Goal: Task Accomplishment & Management: Use online tool/utility

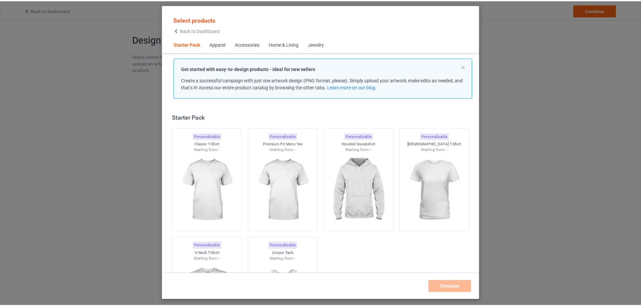
scroll to position [9, 0]
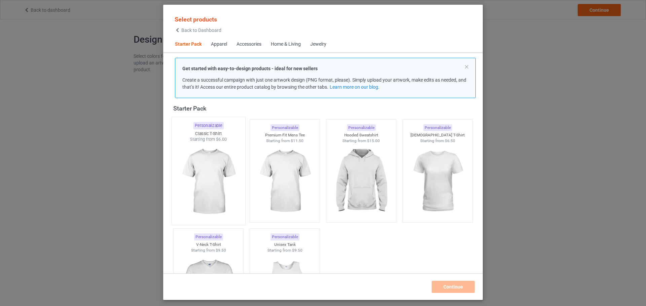
click at [190, 194] on img at bounding box center [208, 182] width 63 height 79
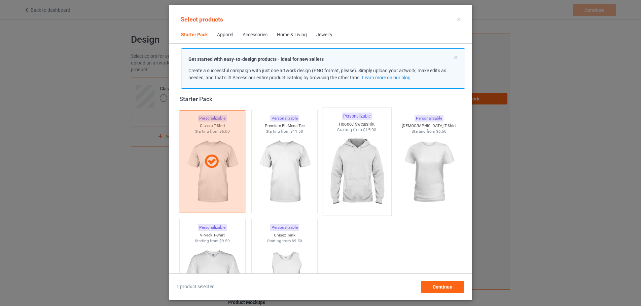
click at [354, 147] on img at bounding box center [356, 172] width 63 height 79
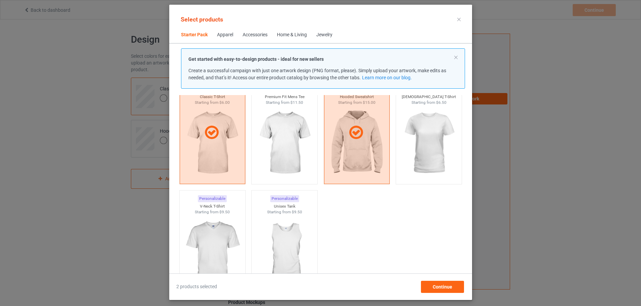
scroll to position [76, 0]
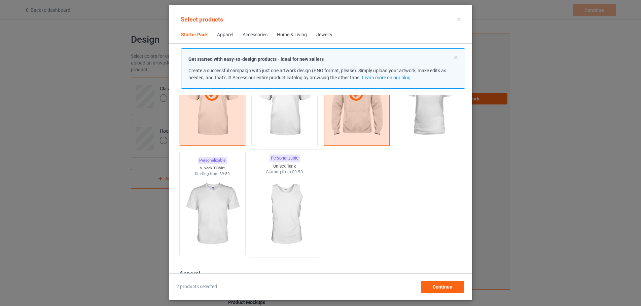
click at [295, 203] on img at bounding box center [284, 214] width 63 height 79
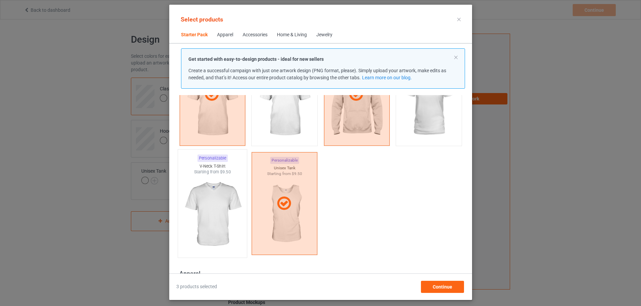
click at [215, 212] on img at bounding box center [212, 214] width 63 height 79
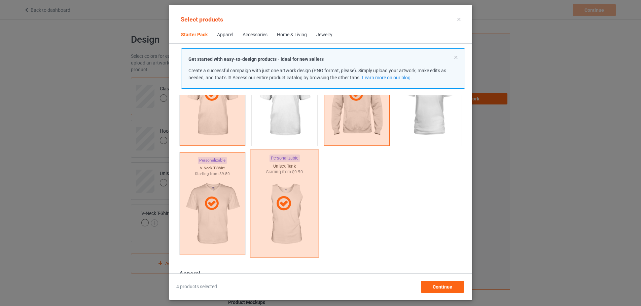
click at [274, 206] on icon at bounding box center [284, 203] width 20 height 17
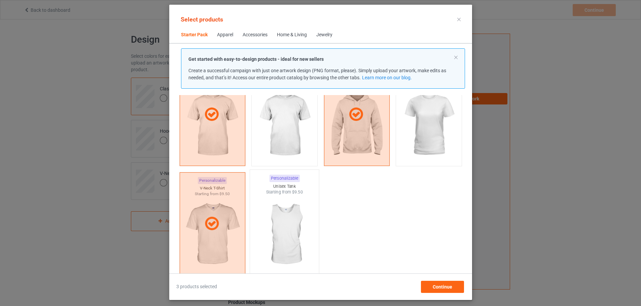
scroll to position [9, 0]
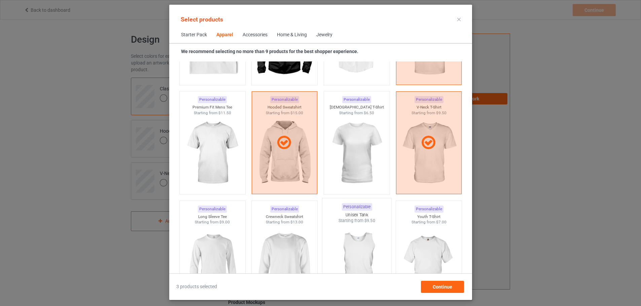
scroll to position [379, 0]
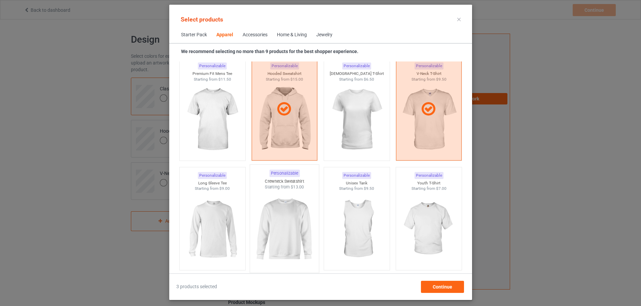
click at [289, 206] on img at bounding box center [284, 229] width 63 height 79
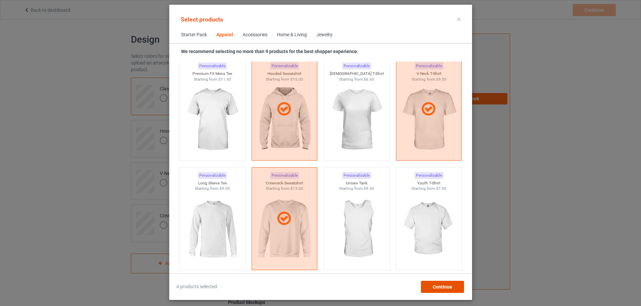
click at [461, 285] on div "Continue" at bounding box center [442, 287] width 43 height 12
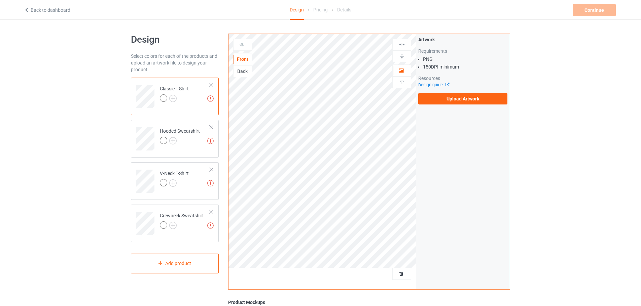
click at [242, 74] on div "Back" at bounding box center [242, 71] width 18 height 7
click at [244, 70] on div "Back" at bounding box center [242, 71] width 18 height 7
click at [250, 70] on div "Back" at bounding box center [242, 71] width 18 height 7
click at [244, 70] on div "Back" at bounding box center [242, 71] width 18 height 7
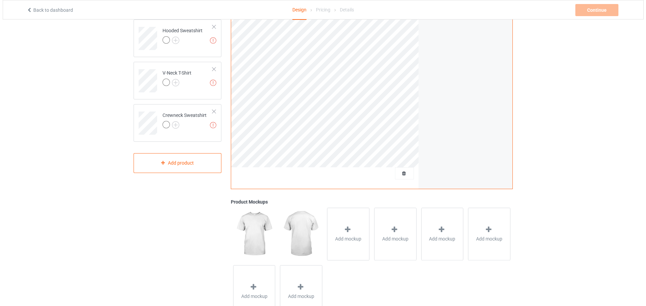
scroll to position [101, 0]
click at [354, 231] on div "Add mockup" at bounding box center [345, 234] width 42 height 53
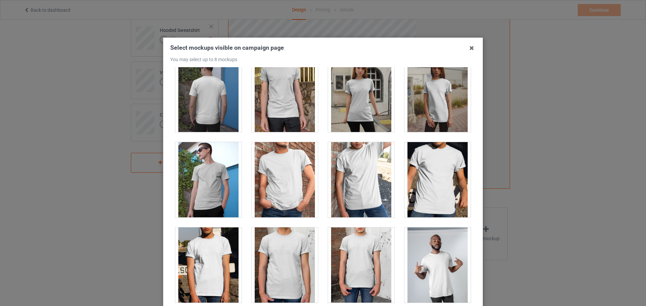
click at [197, 93] on div at bounding box center [208, 94] width 66 height 75
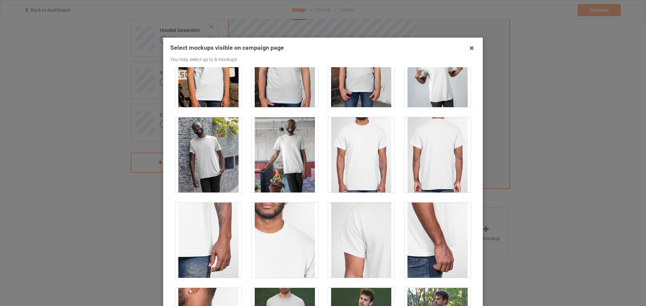
scroll to position [303, 0]
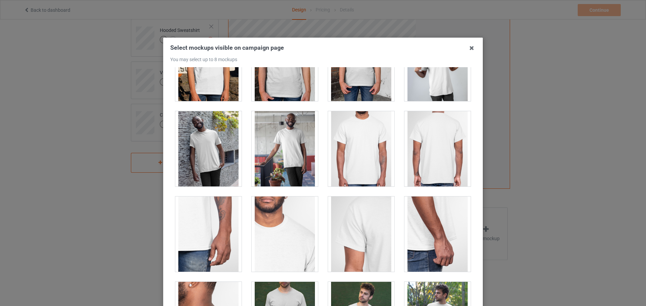
click at [437, 147] on div at bounding box center [437, 148] width 66 height 75
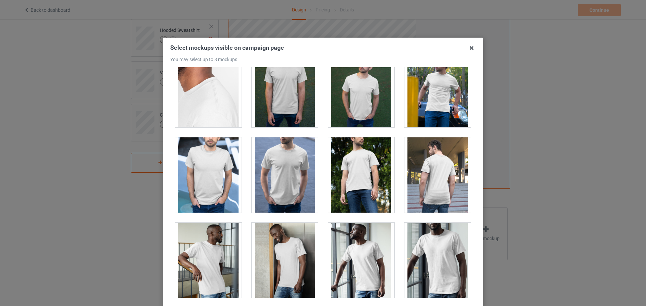
scroll to position [538, 0]
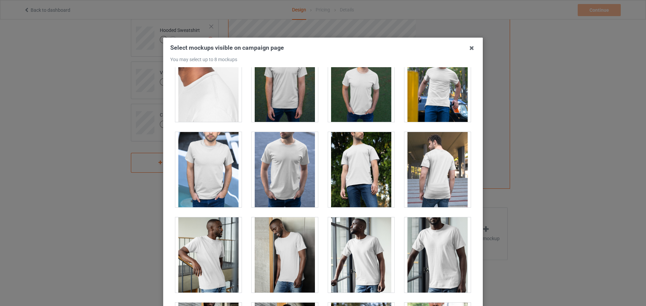
click at [427, 174] on div at bounding box center [437, 169] width 66 height 75
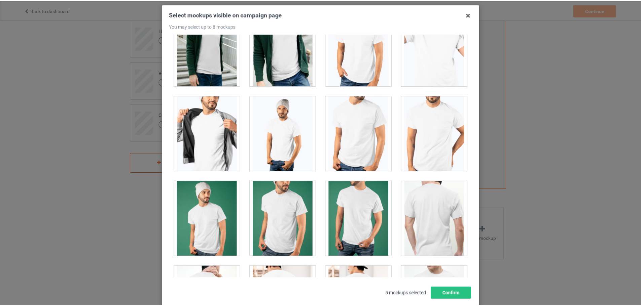
scroll to position [1312, 0]
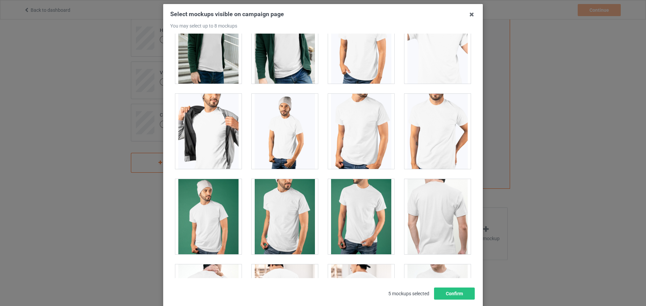
click at [425, 215] on div at bounding box center [437, 216] width 66 height 75
click at [446, 293] on button "Confirm" at bounding box center [454, 294] width 41 height 12
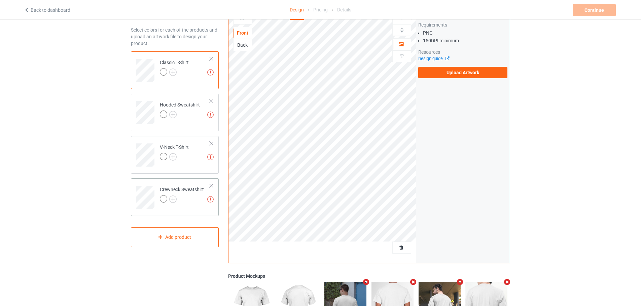
scroll to position [0, 0]
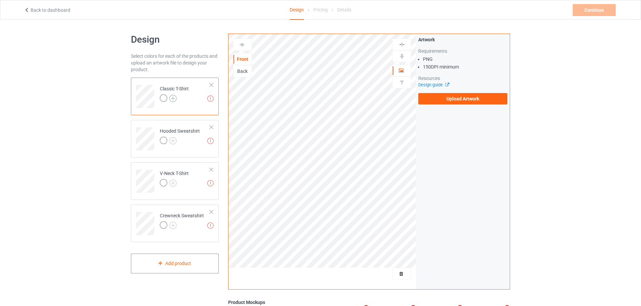
click at [171, 99] on img at bounding box center [172, 98] width 7 height 7
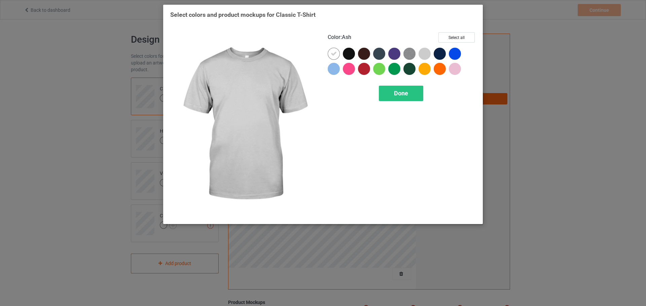
click at [426, 52] on div at bounding box center [425, 54] width 12 height 12
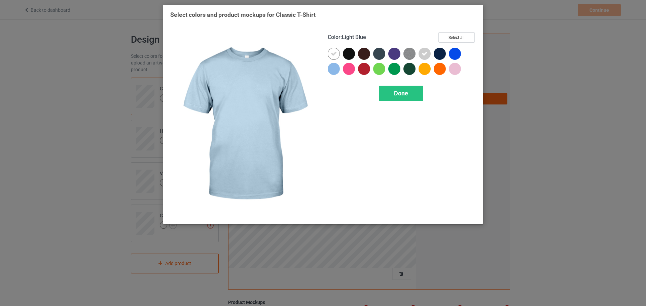
click at [331, 69] on div at bounding box center [334, 69] width 12 height 12
click at [412, 98] on div "Done" at bounding box center [401, 93] width 44 height 15
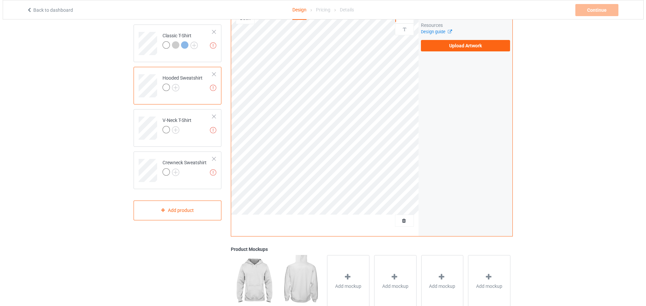
scroll to position [130, 0]
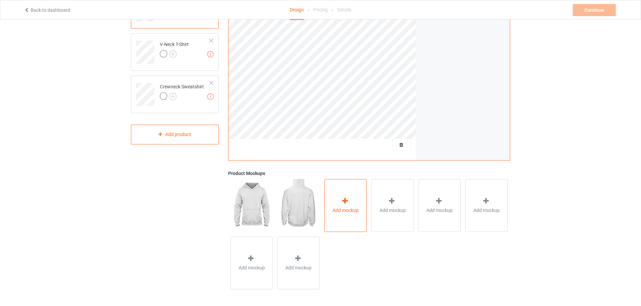
click at [350, 207] on span "Add mockup" at bounding box center [345, 210] width 26 height 7
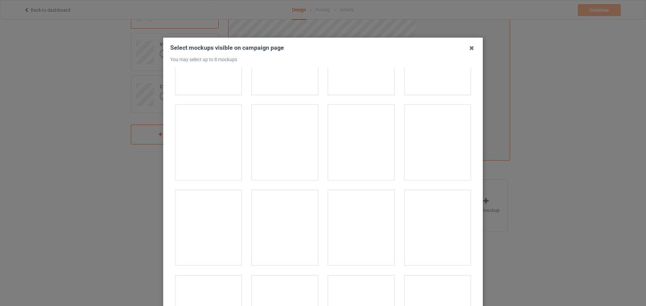
scroll to position [235, 0]
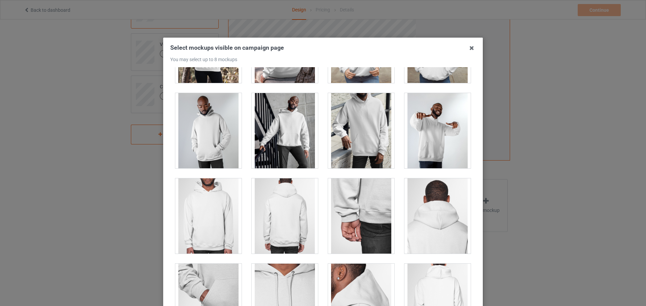
click at [272, 207] on div at bounding box center [285, 216] width 66 height 75
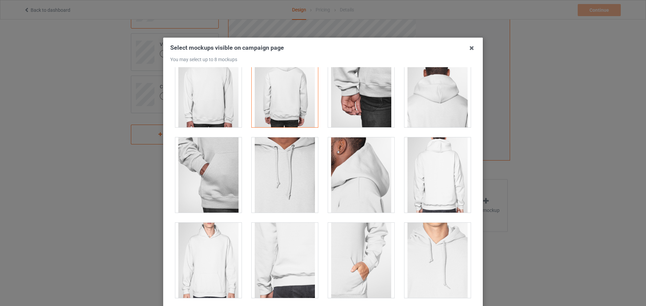
scroll to position [370, 0]
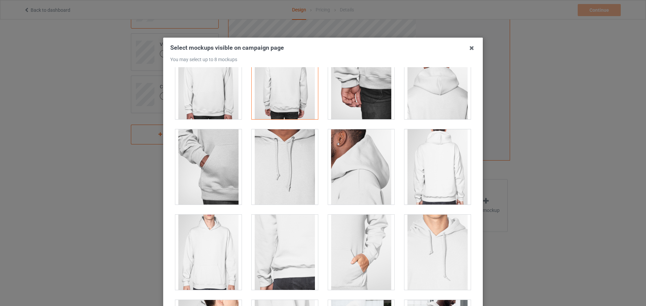
click at [423, 171] on div at bounding box center [437, 167] width 66 height 75
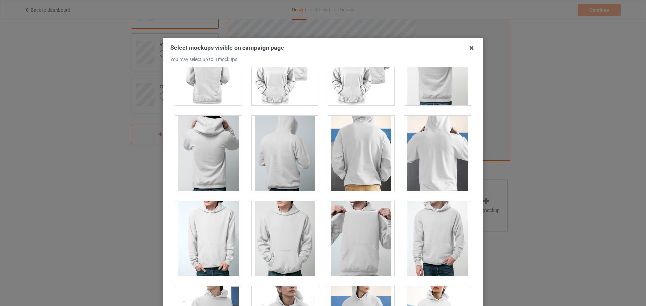
scroll to position [976, 0]
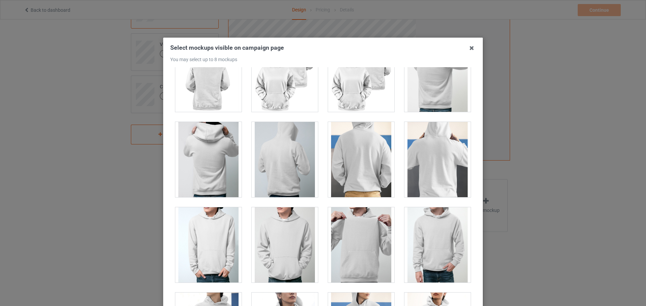
click at [367, 167] on div at bounding box center [361, 159] width 66 height 75
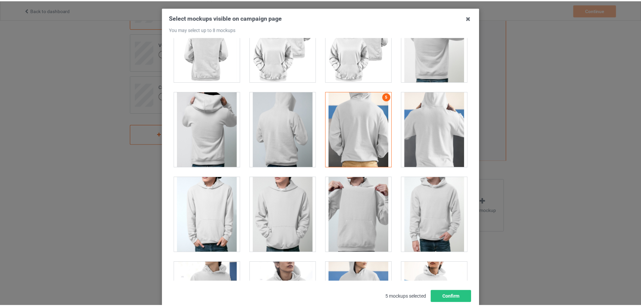
scroll to position [74, 0]
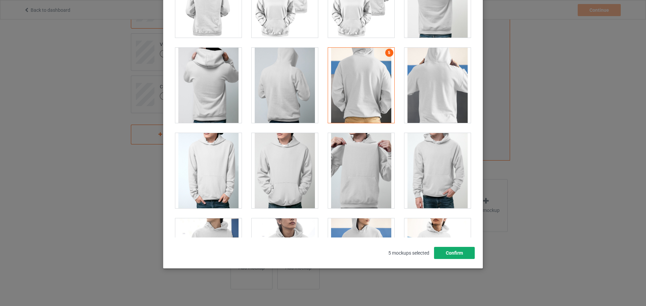
click at [459, 252] on button "Confirm" at bounding box center [454, 253] width 41 height 12
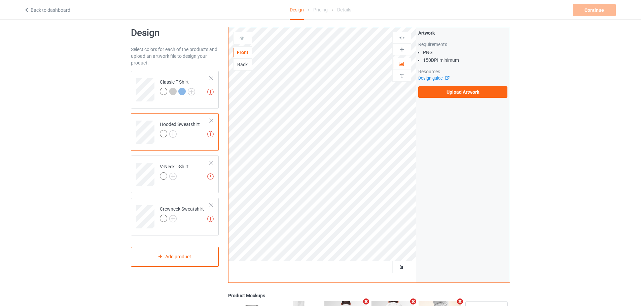
scroll to position [0, 0]
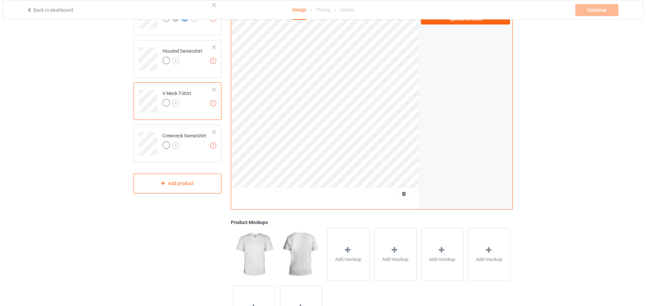
scroll to position [130, 0]
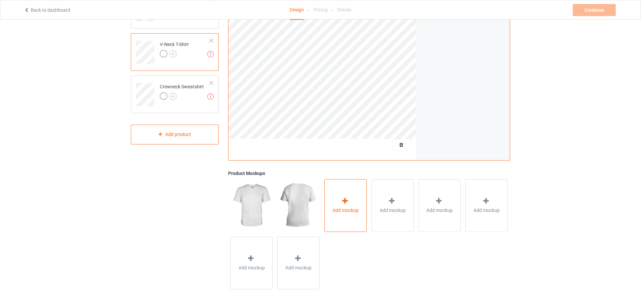
click at [351, 213] on span "Add mockup" at bounding box center [345, 210] width 26 height 7
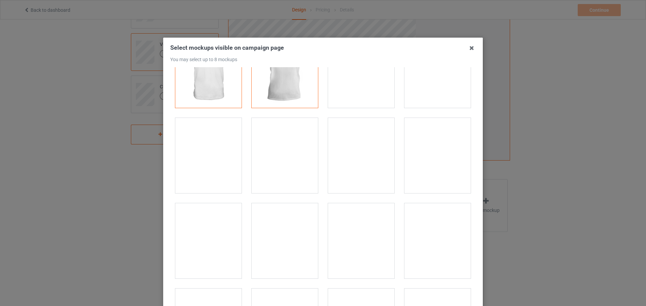
scroll to position [67, 0]
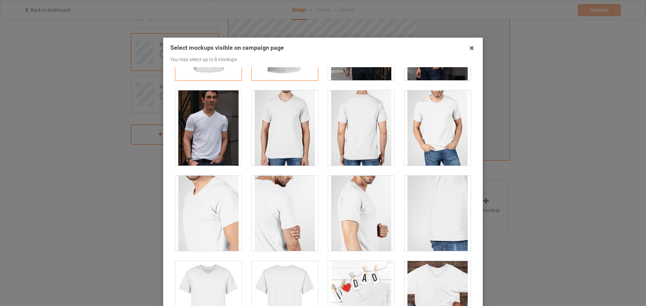
click at [349, 138] on div at bounding box center [361, 127] width 66 height 75
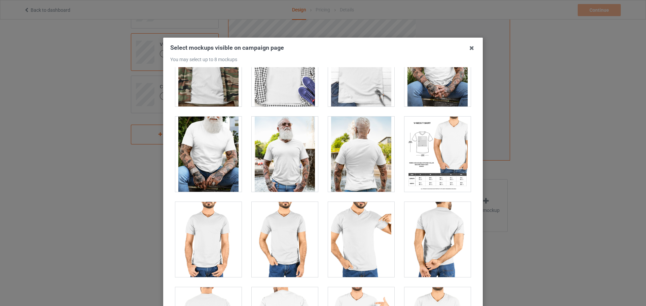
scroll to position [336, 0]
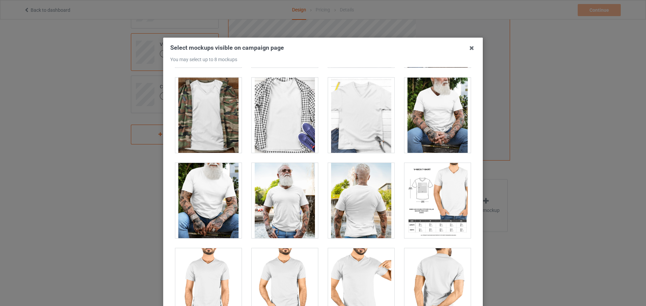
click at [350, 206] on div at bounding box center [361, 200] width 66 height 75
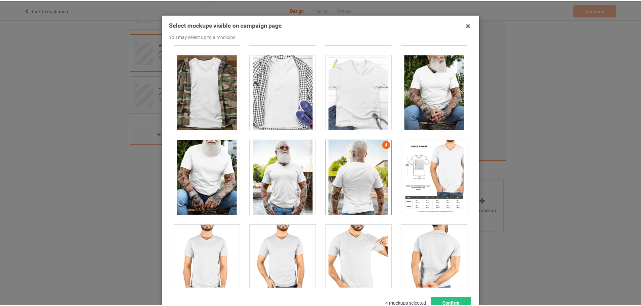
scroll to position [74, 0]
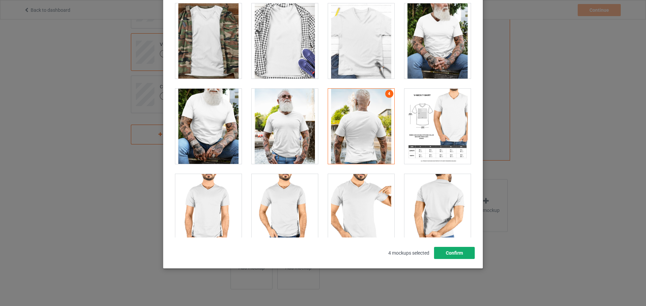
click at [461, 252] on button "Confirm" at bounding box center [454, 253] width 41 height 12
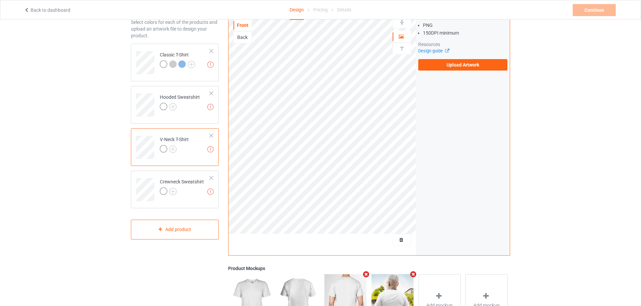
scroll to position [29, 0]
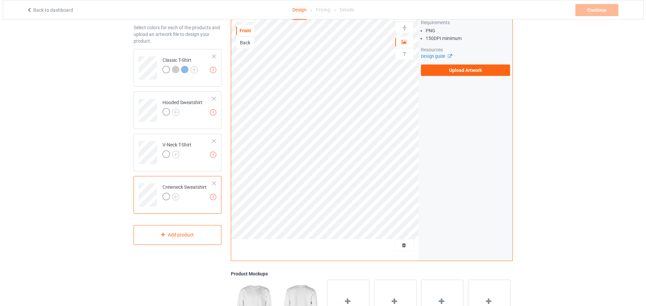
scroll to position [130, 0]
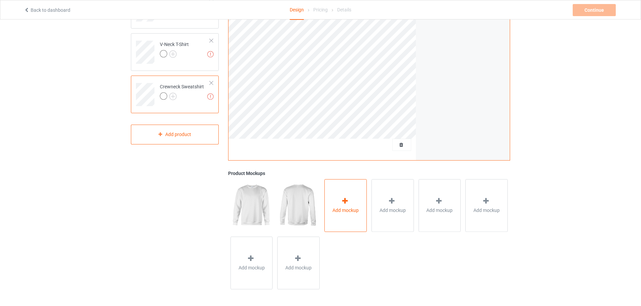
click at [333, 200] on div "Add mockup" at bounding box center [345, 205] width 42 height 53
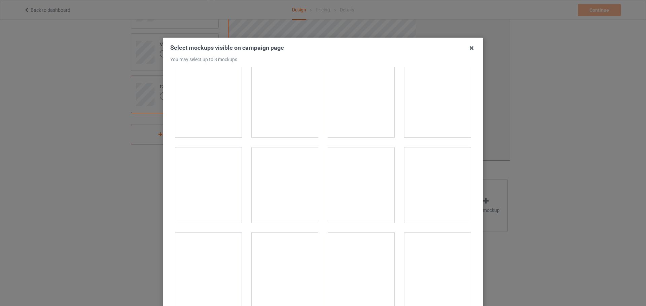
scroll to position [303, 0]
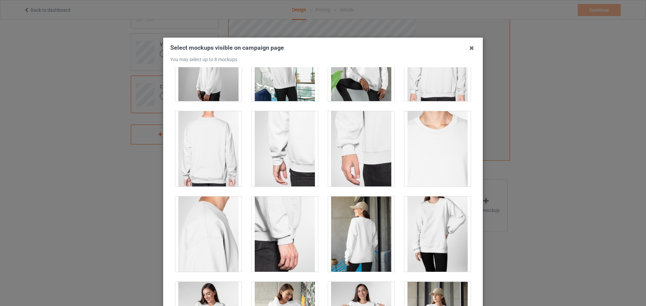
click at [219, 143] on div at bounding box center [208, 148] width 66 height 75
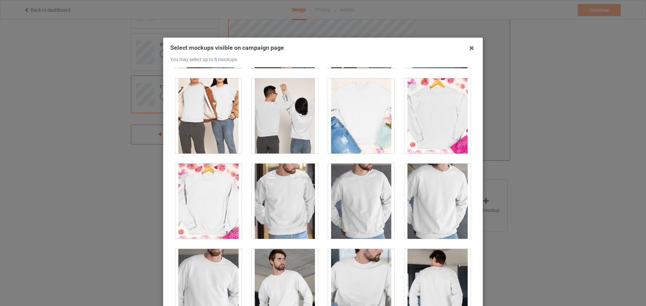
scroll to position [1581, 0]
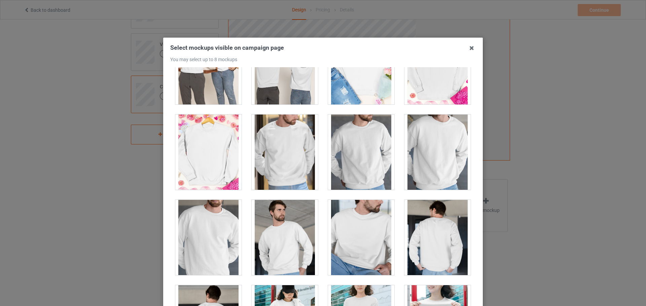
click at [423, 218] on div at bounding box center [437, 237] width 66 height 75
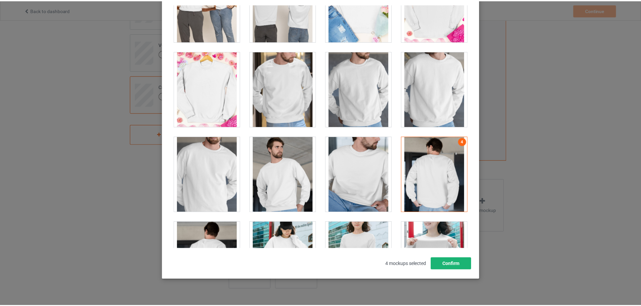
scroll to position [74, 0]
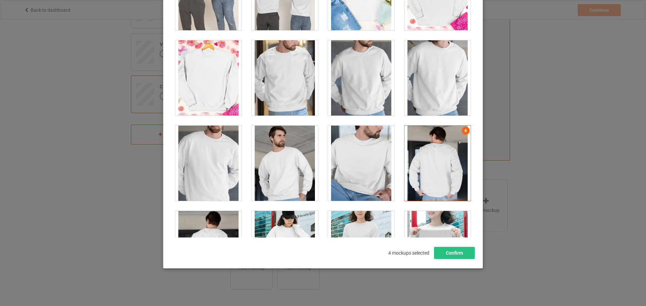
click at [452, 260] on div "Select mockups visible on campaign page You may select up to 8 mockups 1 2 3 4 …" at bounding box center [323, 115] width 320 height 305
click at [452, 255] on button "Confirm" at bounding box center [454, 253] width 41 height 12
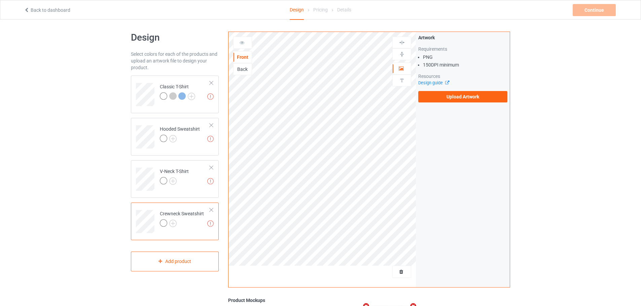
scroll to position [0, 0]
